Goal: Obtain resource: Download file/media

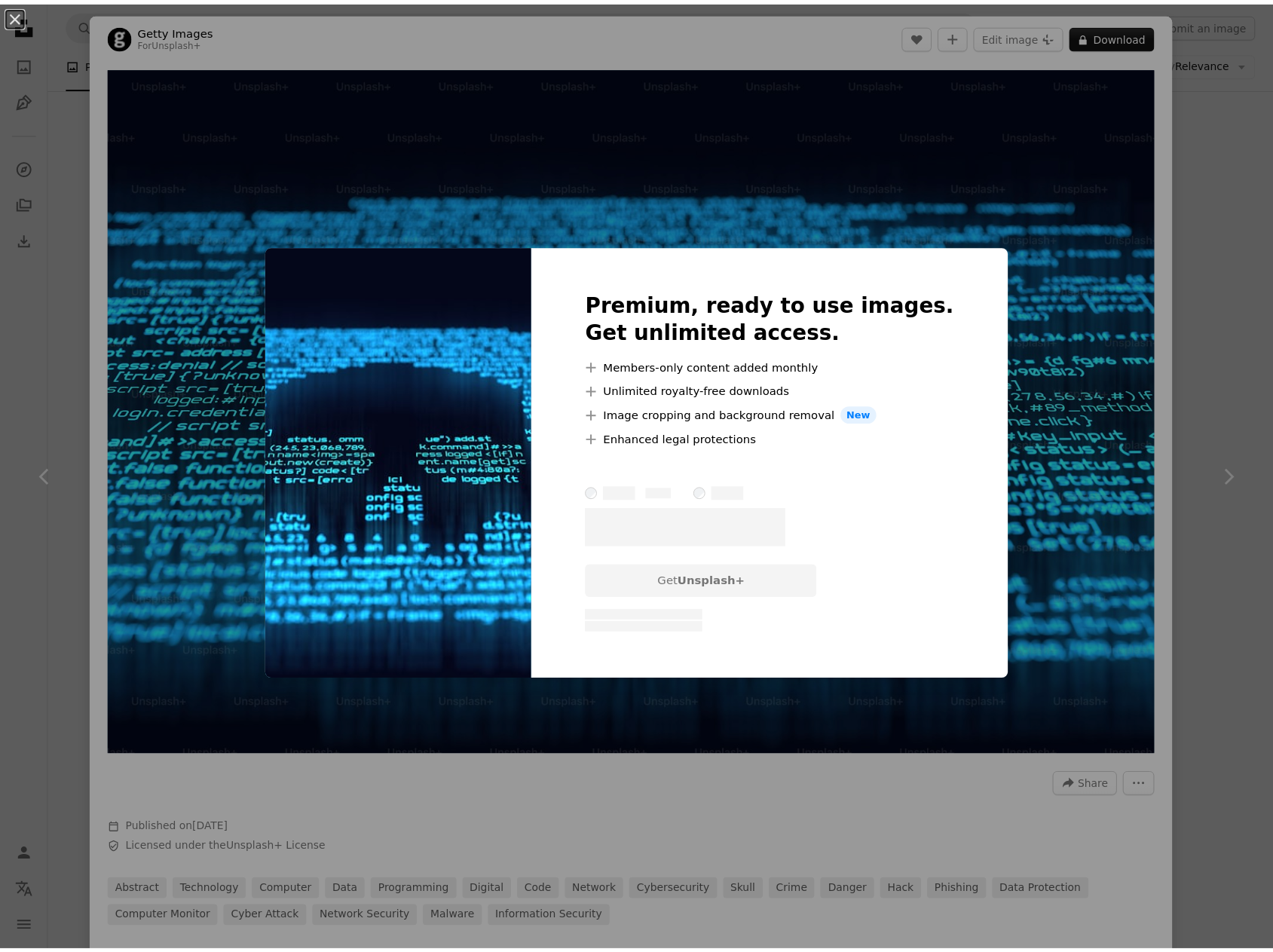
scroll to position [151, 0]
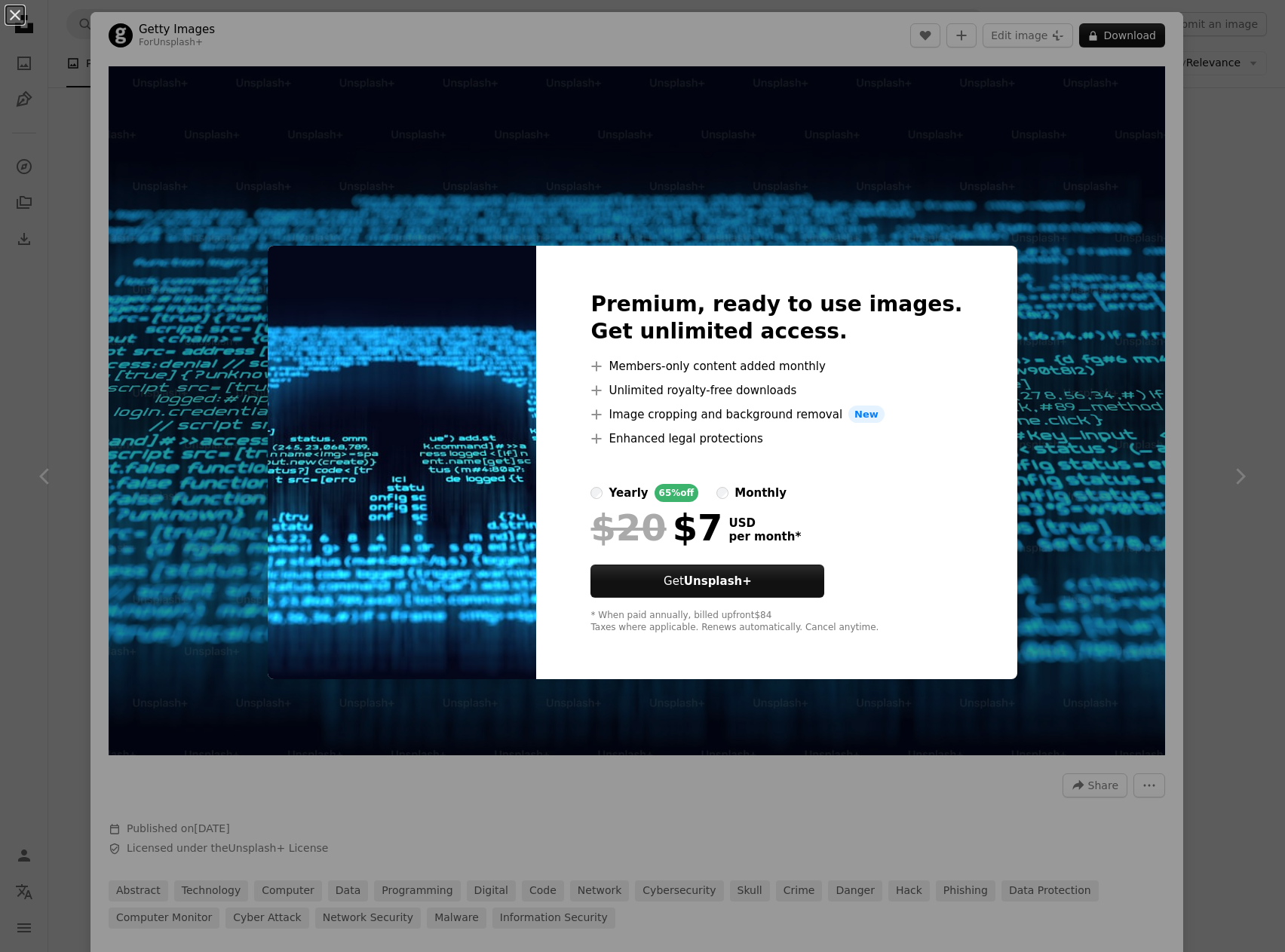
click at [1079, 578] on div "An X shape Premium, ready to use images. Get unlimited access. A plus sign Memb…" at bounding box center [642, 476] width 1285 height 952
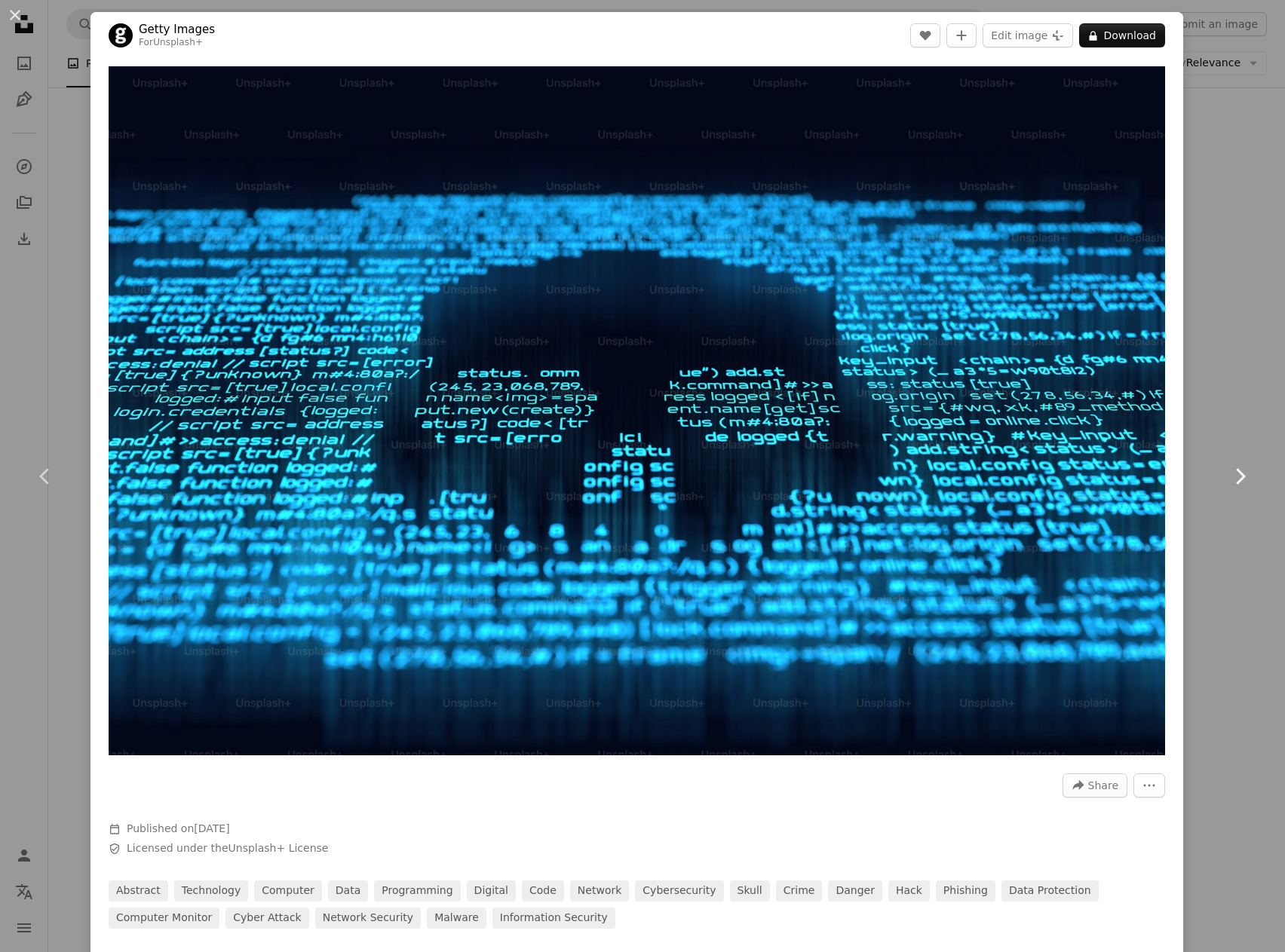
click at [1250, 457] on link "Chevron right" at bounding box center [1240, 476] width 90 height 145
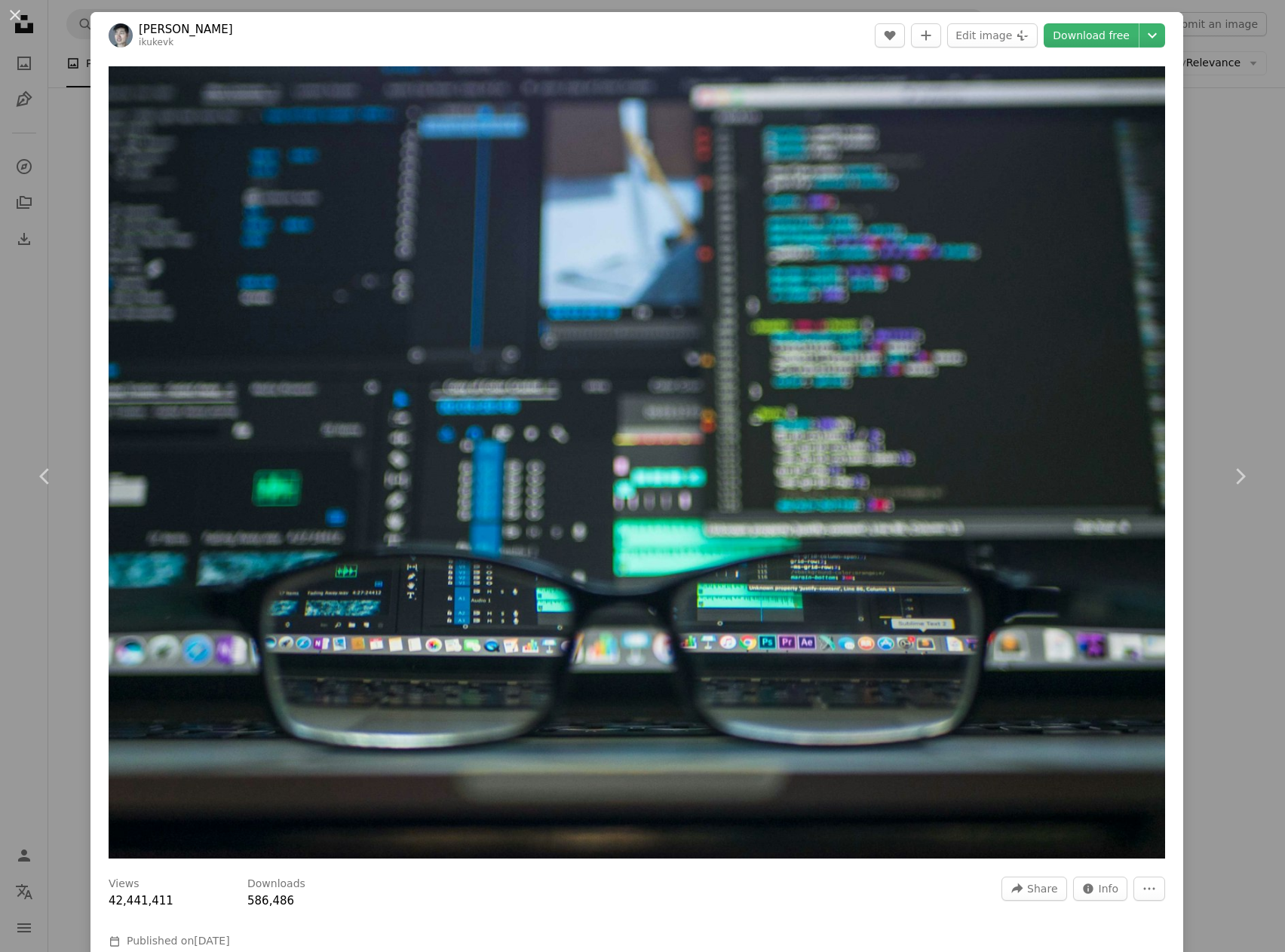
click at [45, 189] on div "An X shape Chevron left Chevron right [PERSON_NAME] A heart A plus sign Edit im…" at bounding box center [642, 476] width 1285 height 952
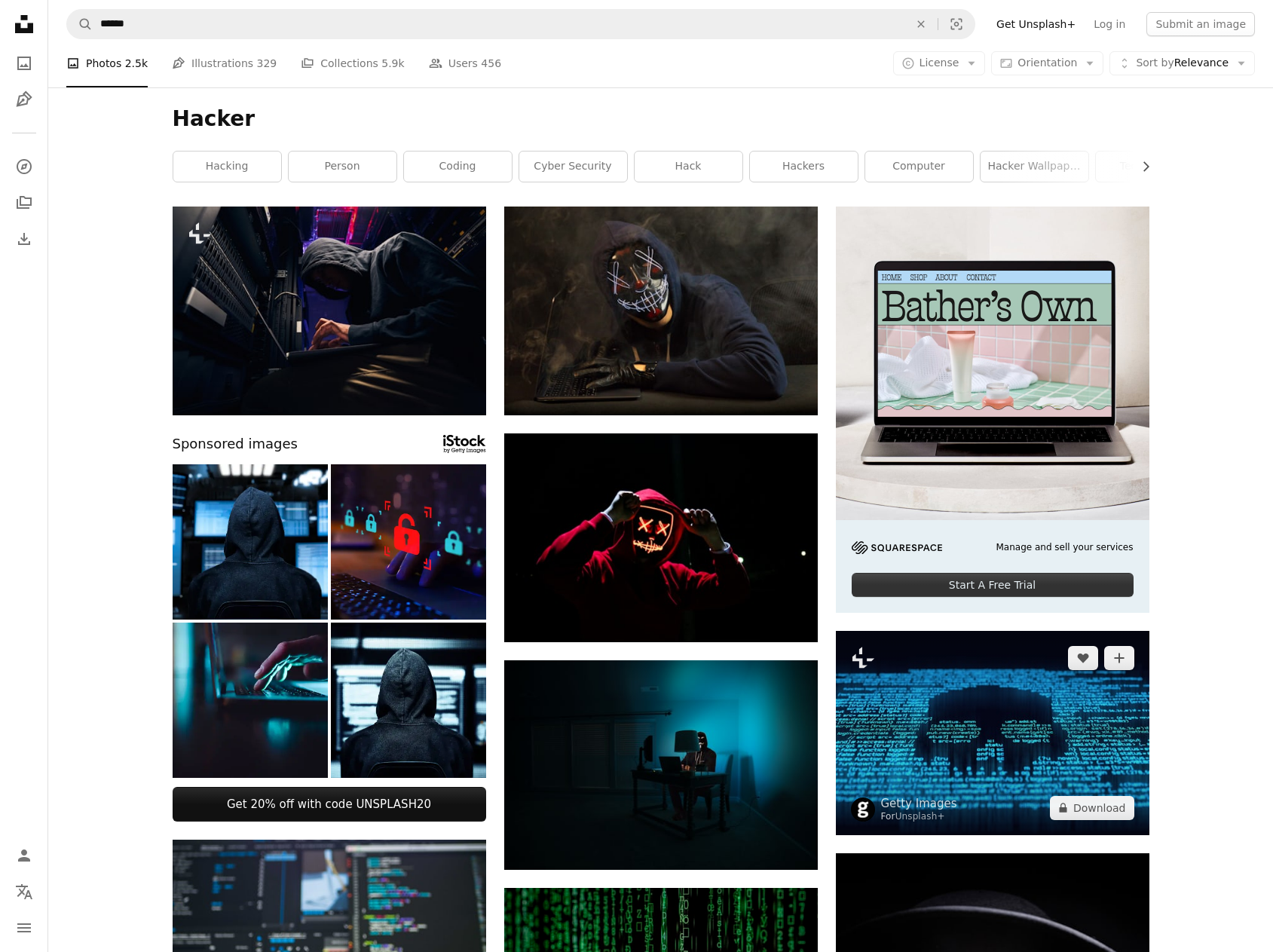
click at [1025, 754] on img at bounding box center [992, 733] width 313 height 204
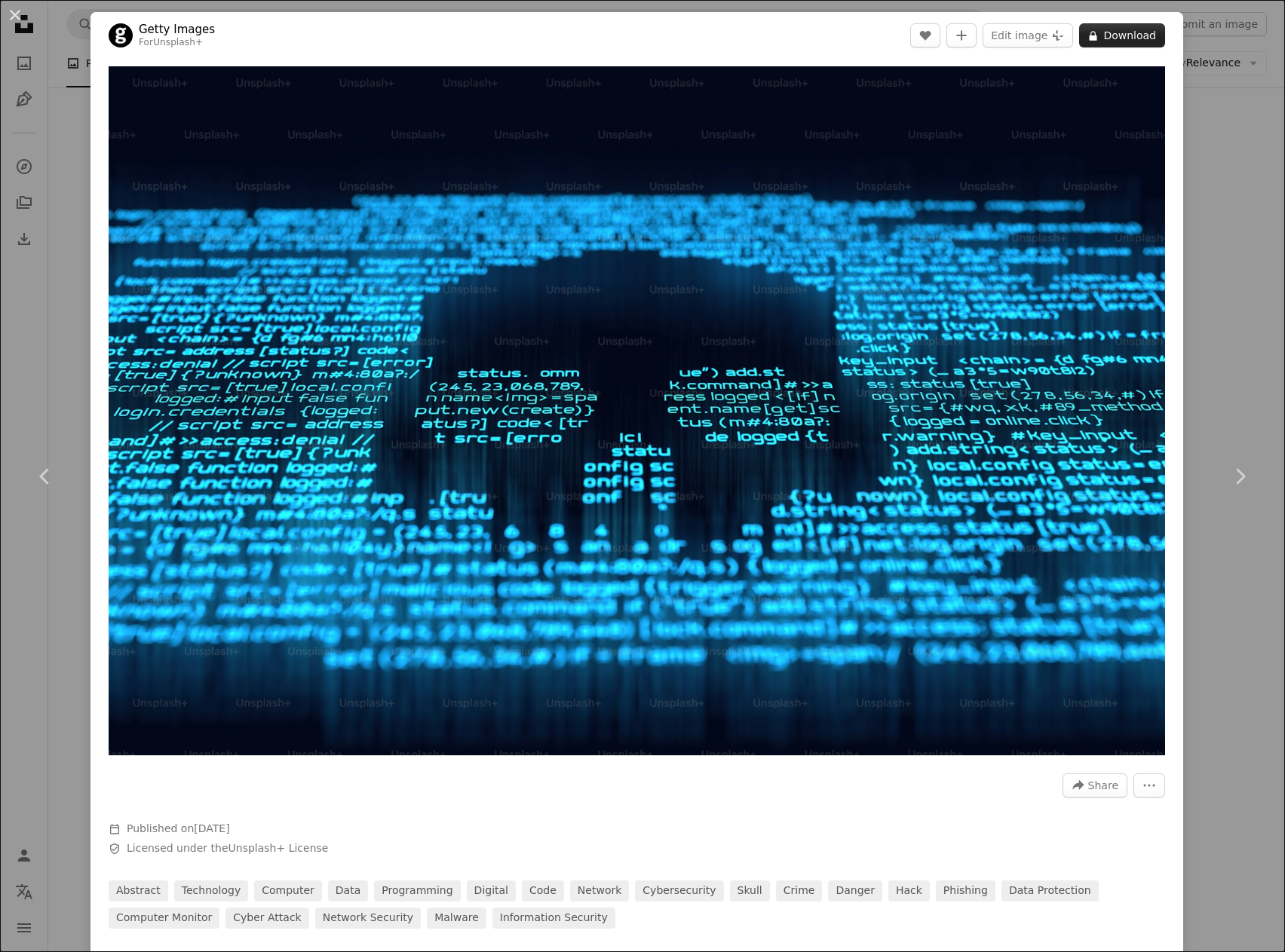
click at [1106, 39] on button "A lock Download" at bounding box center [1122, 36] width 86 height 24
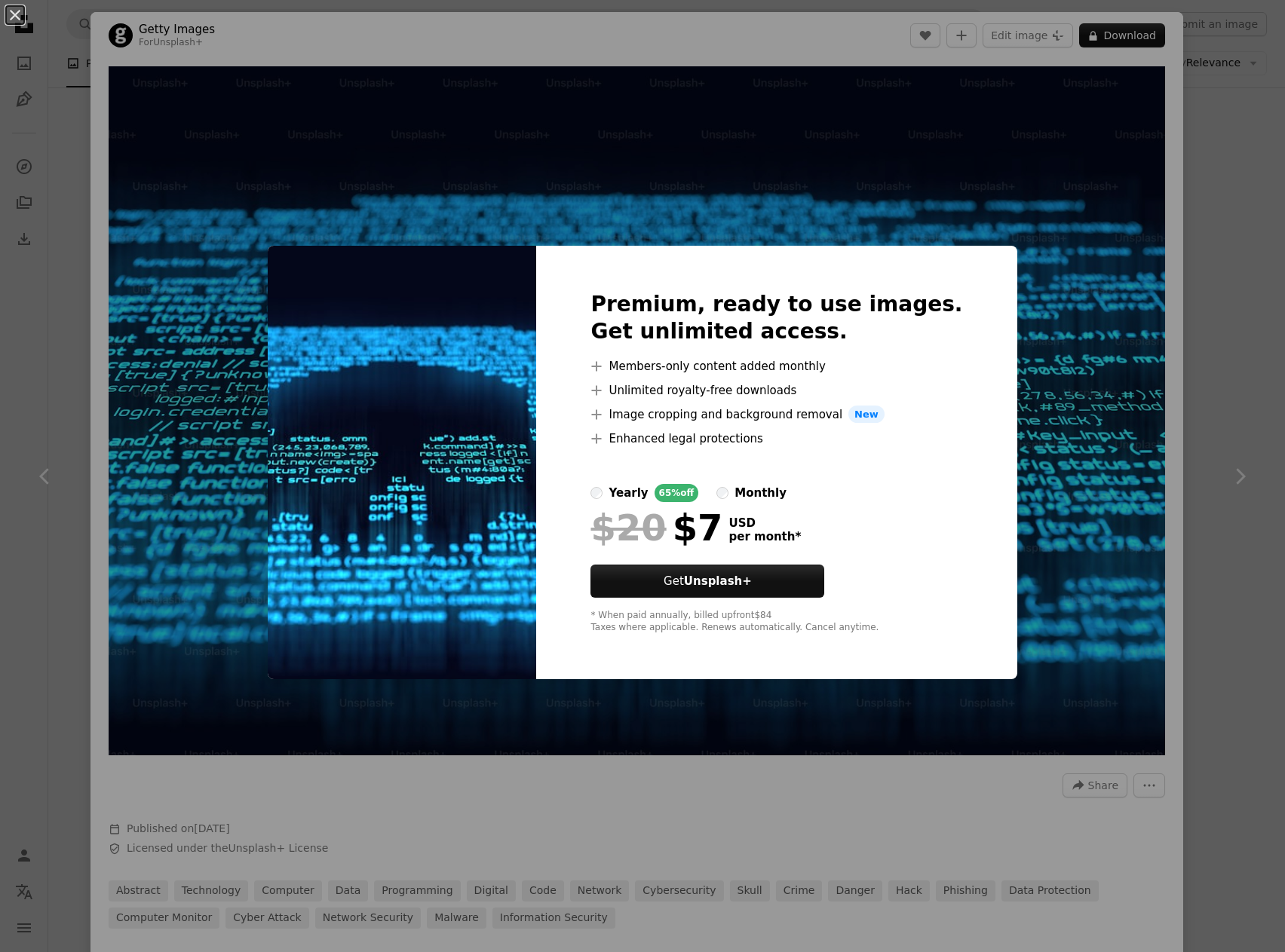
click at [1211, 234] on div "An X shape Premium, ready to use images. Get unlimited access. A plus sign Memb…" at bounding box center [642, 476] width 1285 height 952
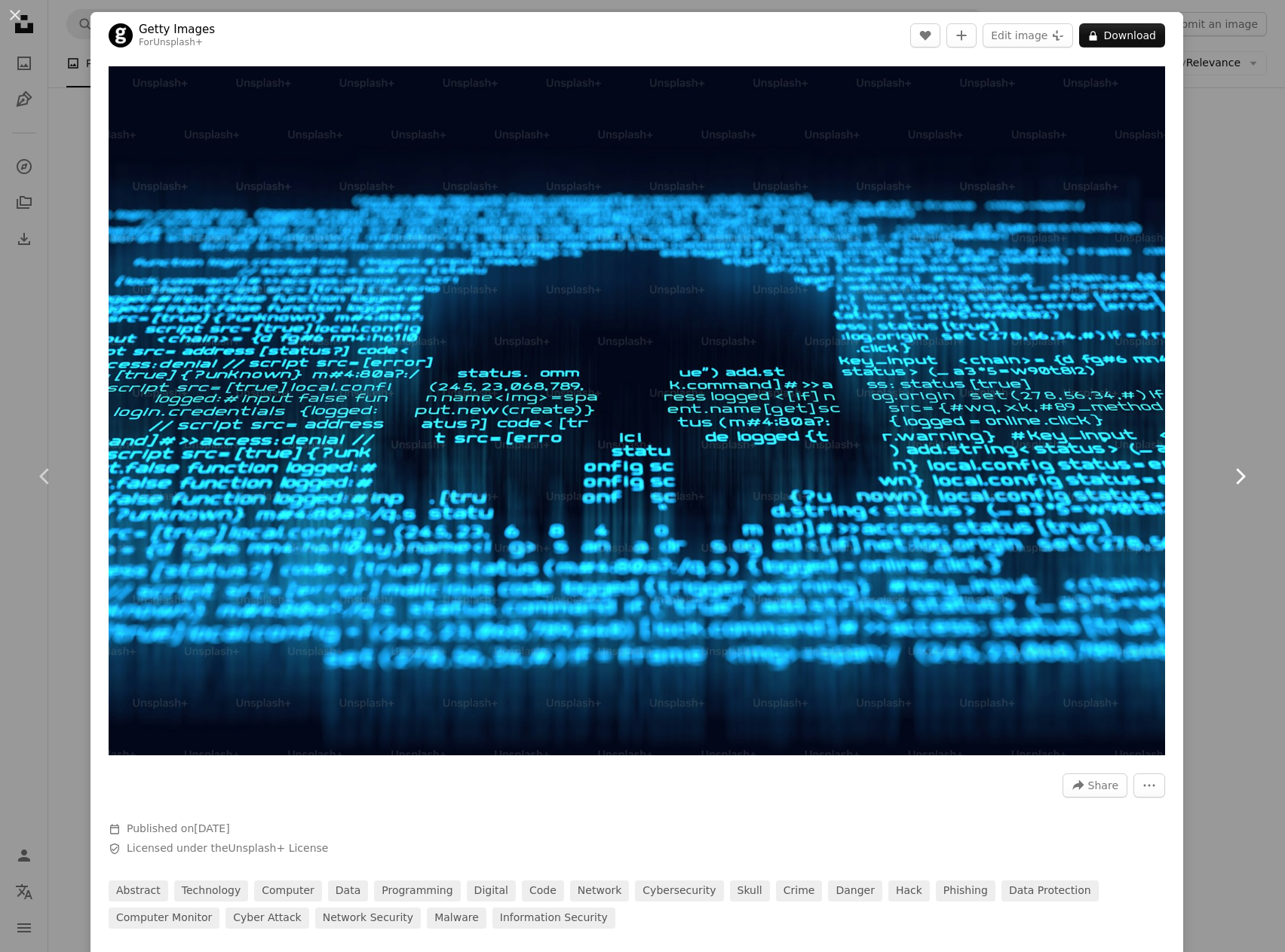
drag, startPoint x: 1226, startPoint y: 431, endPoint x: 1226, endPoint y: 404, distance: 27.0
click at [1227, 431] on link "Chevron right" at bounding box center [1240, 476] width 90 height 145
